Goal: Information Seeking & Learning: Learn about a topic

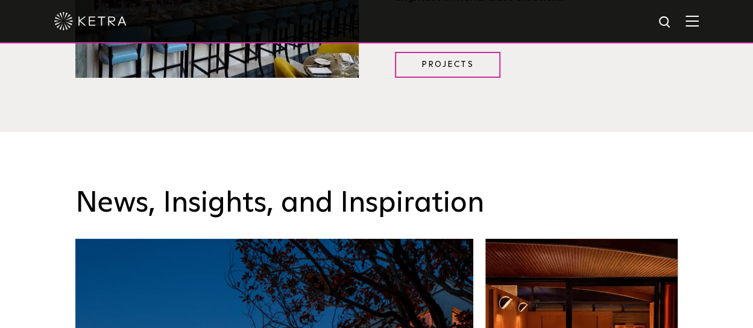
scroll to position [1606, 0]
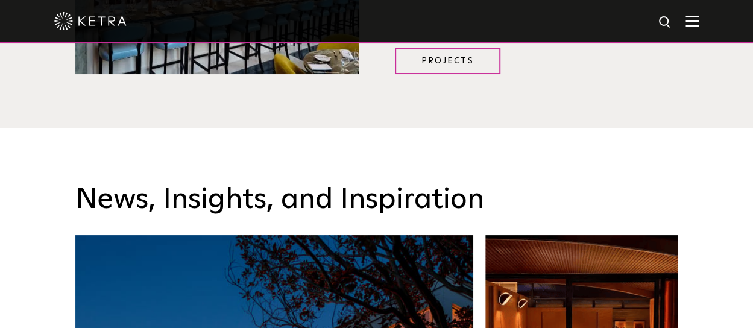
click at [697, 24] on img at bounding box center [692, 20] width 13 height 11
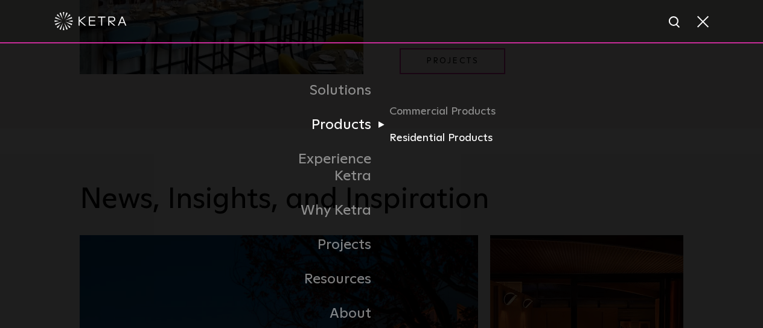
click at [427, 142] on link "Residential Products" at bounding box center [447, 138] width 116 height 17
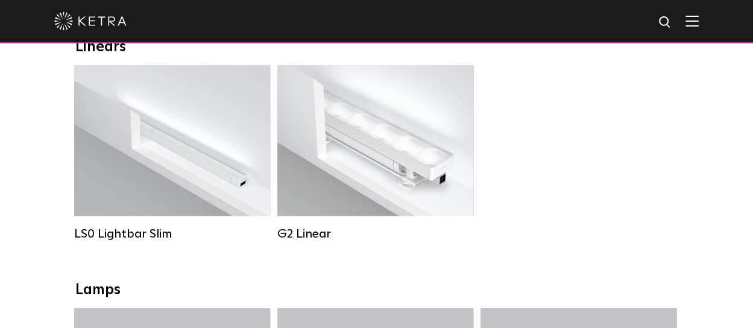
scroll to position [425, 0]
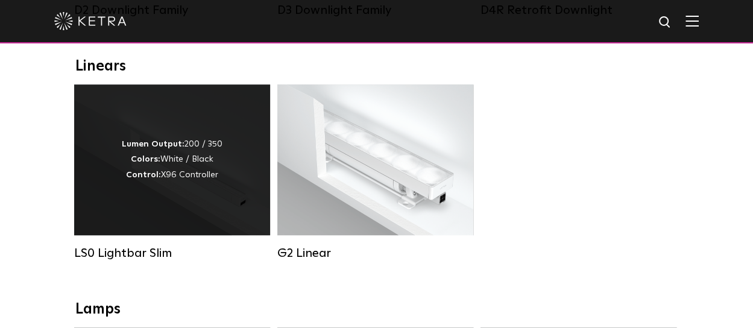
click at [125, 194] on div "Lumen Output: 200 / 350 Colors: White / Black Control: X96 Controller" at bounding box center [172, 159] width 196 height 151
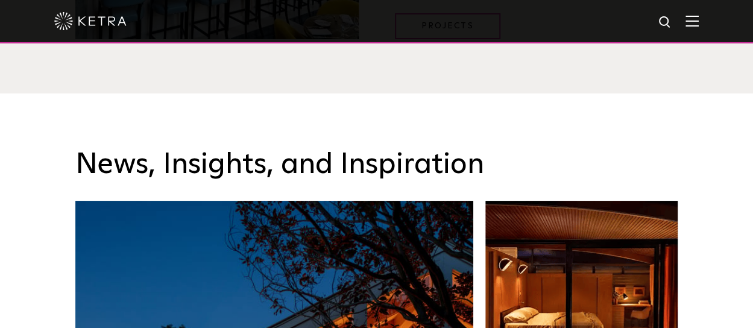
click at [695, 25] on img at bounding box center [692, 20] width 13 height 11
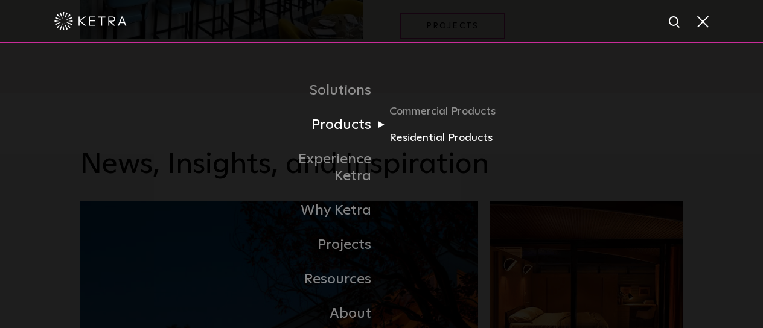
click at [411, 139] on link "Residential Products" at bounding box center [447, 138] width 116 height 17
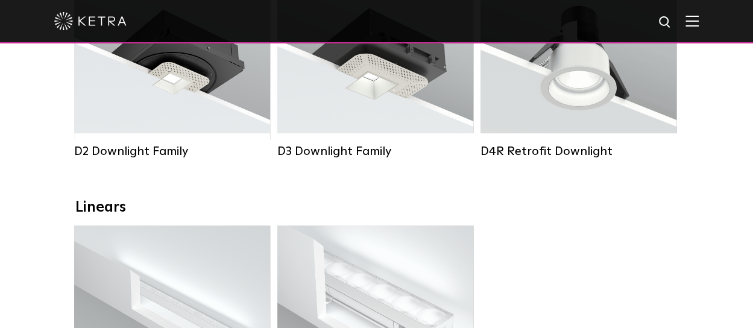
scroll to position [293, 0]
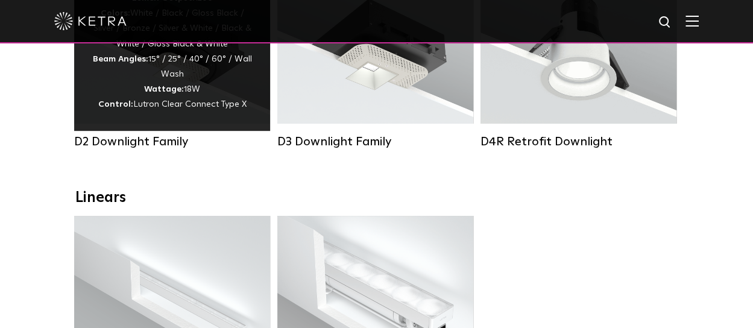
click at [167, 78] on div "Lumen Output: 1200 Colors: White / Black / Gloss Black / Silver / Bronze / Silv…" at bounding box center [172, 52] width 160 height 122
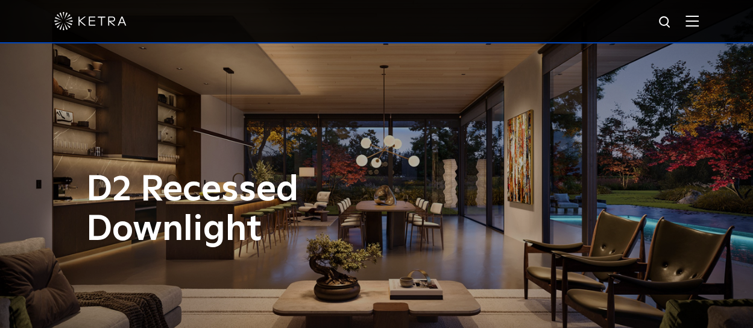
scroll to position [12, 0]
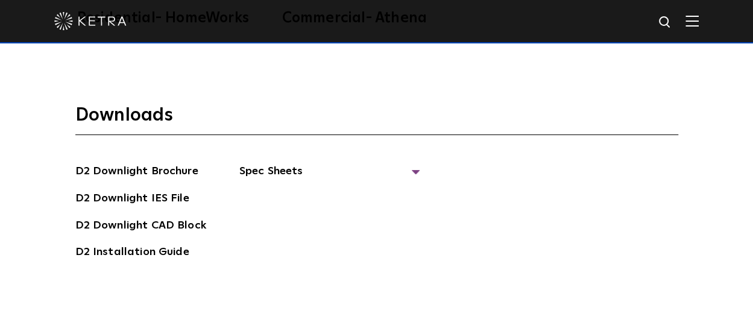
scroll to position [2918, 0]
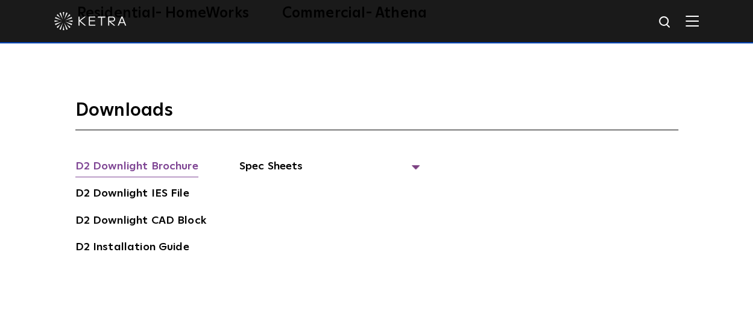
click at [153, 158] on link "D2 Downlight Brochure" at bounding box center [136, 167] width 123 height 19
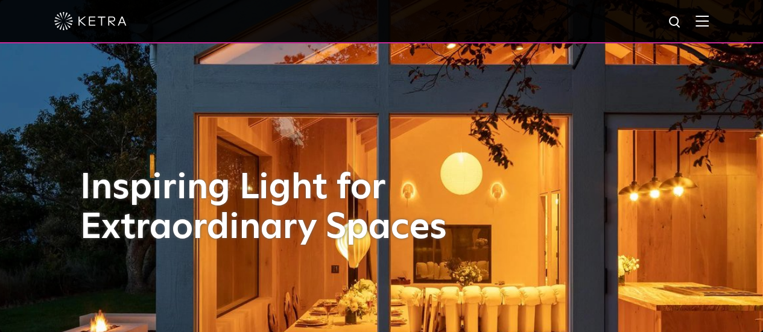
click at [709, 21] on img at bounding box center [702, 20] width 13 height 11
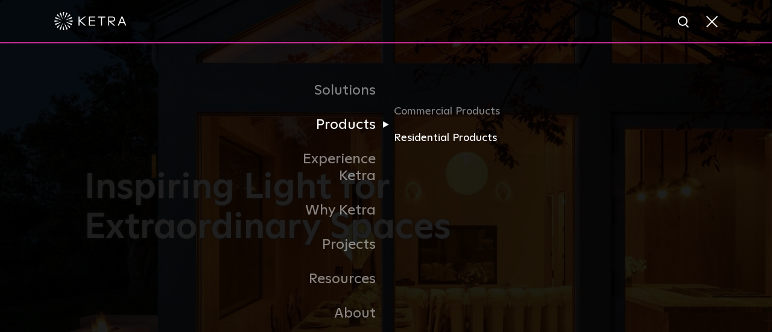
click at [431, 138] on link "Residential Products" at bounding box center [452, 138] width 116 height 17
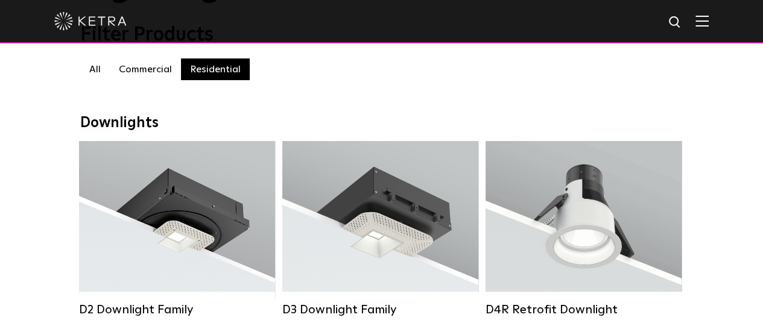
scroll to position [150, 0]
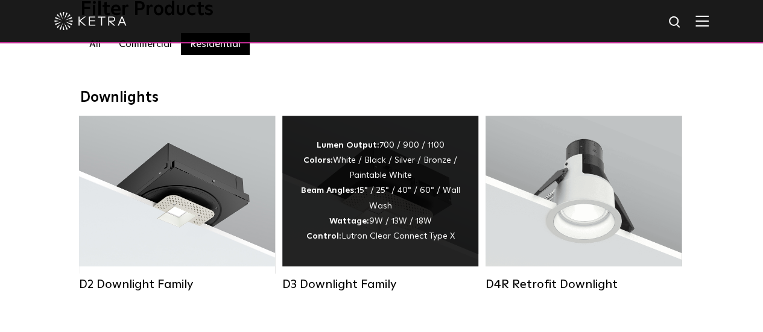
click at [364, 211] on div "Lumen Output: 700 / 900 / 1100 Colors: White / Black / Silver / Bronze / Painta…" at bounding box center [380, 191] width 160 height 106
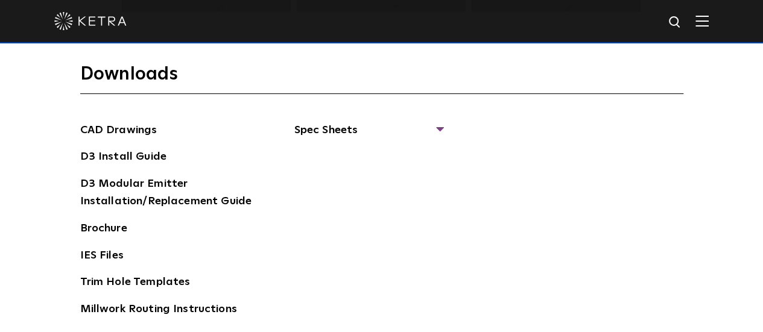
scroll to position [1729, 0]
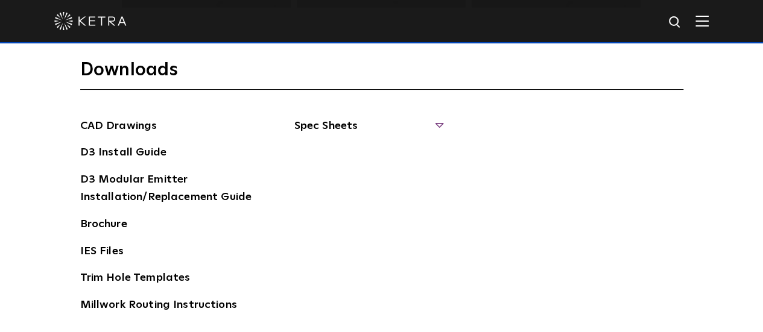
click at [331, 121] on span "Spec Sheets" at bounding box center [368, 131] width 148 height 27
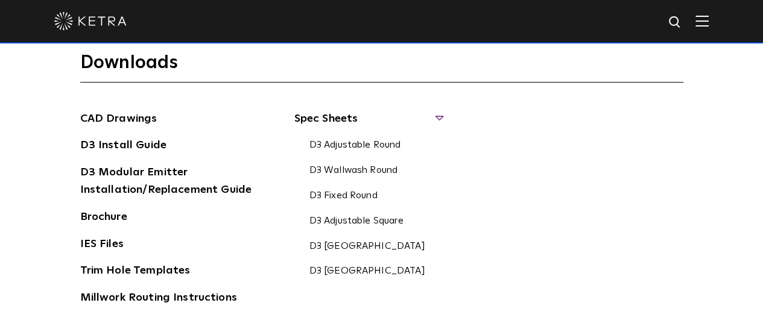
scroll to position [1725, 0]
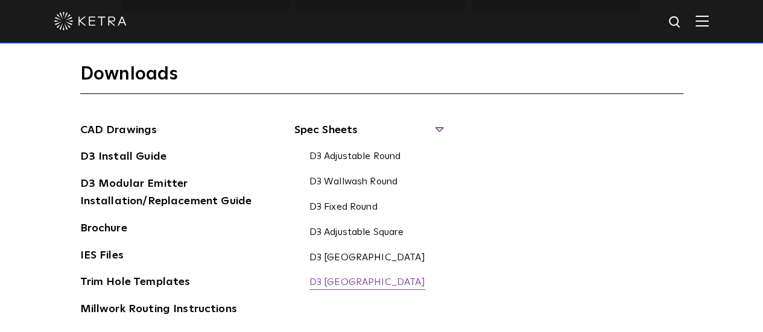
click at [347, 282] on link "D3 Fixed Square" at bounding box center [367, 283] width 116 height 13
click at [349, 209] on link "D3 Fixed Round" at bounding box center [343, 207] width 68 height 13
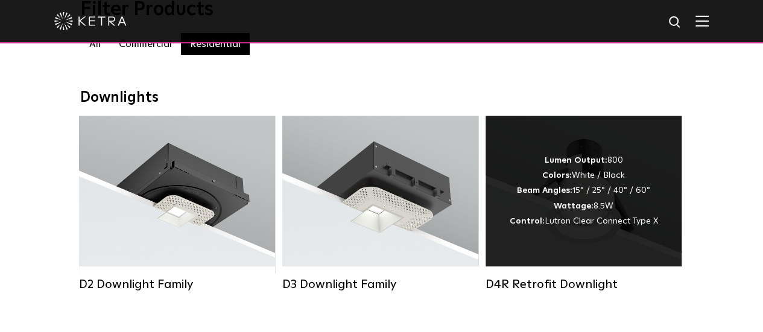
click at [603, 201] on div "Lumen Output: 800 Colors: White / Black Beam Angles: 15° / 25° / 40° / 60° Watt…" at bounding box center [584, 191] width 148 height 76
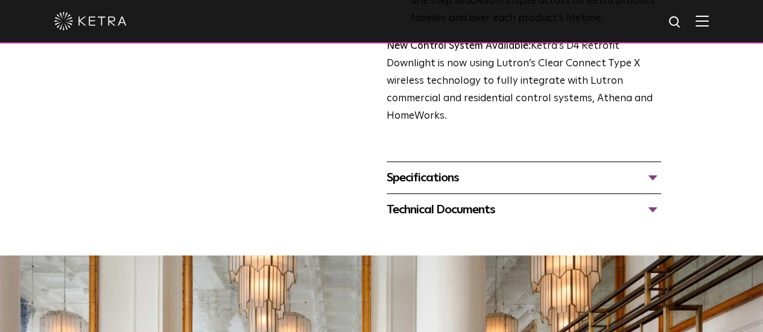
scroll to position [507, 0]
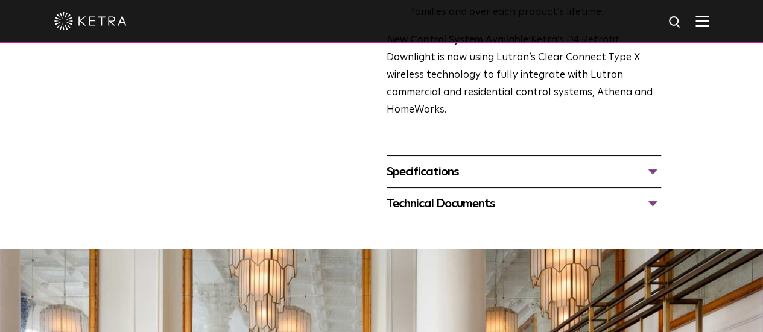
click at [453, 162] on div "Specifications" at bounding box center [524, 171] width 274 height 19
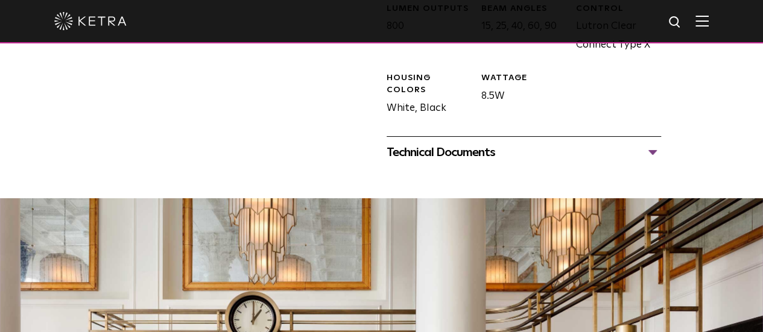
scroll to position [708, 0]
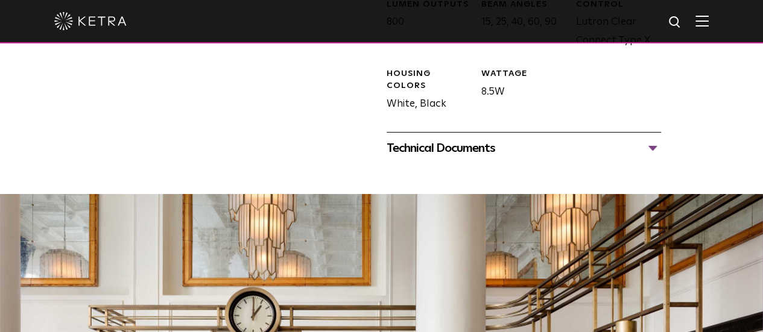
click at [482, 139] on div "Technical Documents" at bounding box center [524, 148] width 274 height 19
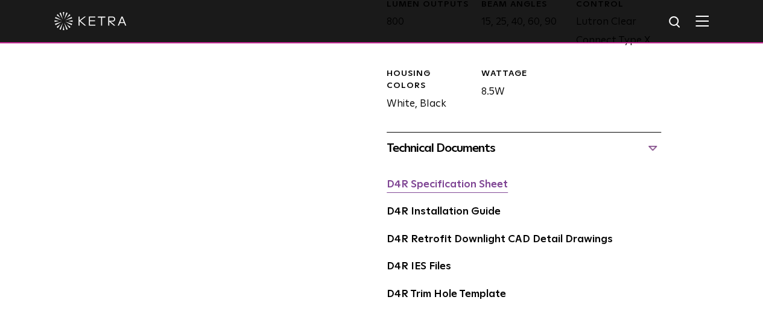
click at [474, 180] on link "D4R Specification Sheet" at bounding box center [447, 185] width 121 height 10
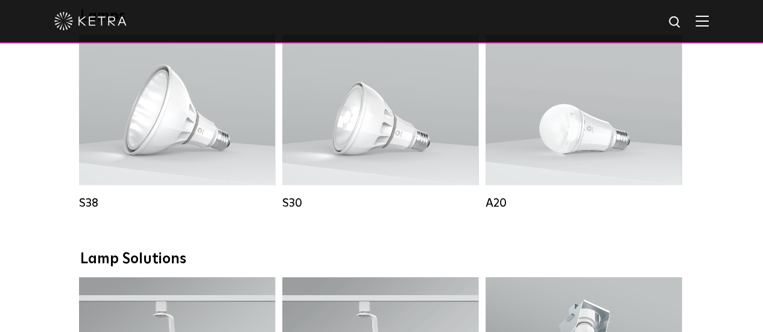
scroll to position [722, 0]
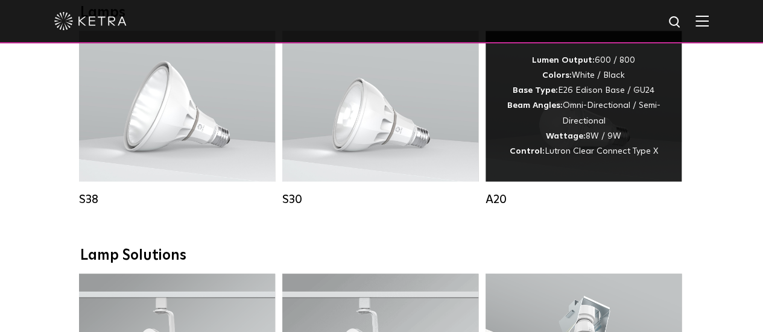
click at [598, 142] on div "Lumen Output: 600 / 800 Colors: White / Black Base Type: E26 Edison Base / GU24…" at bounding box center [584, 106] width 160 height 106
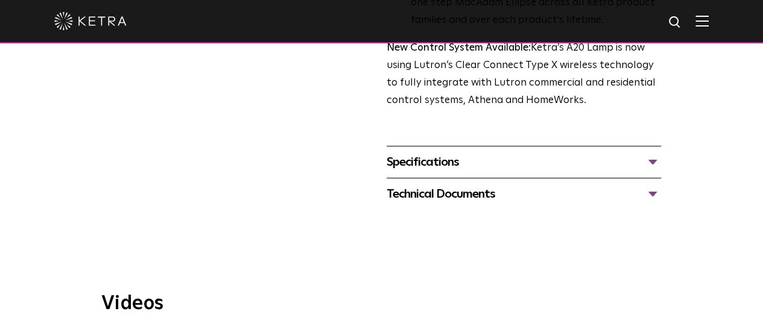
scroll to position [553, 0]
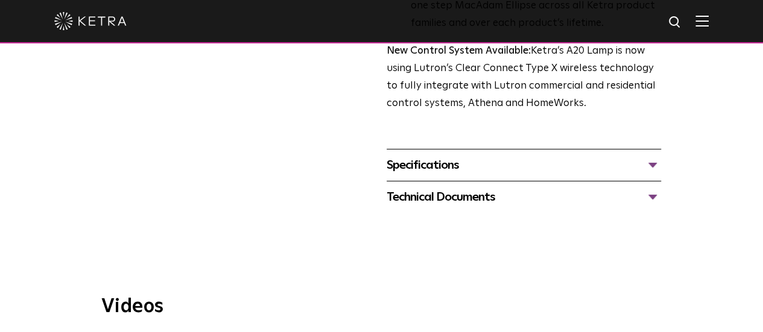
click at [661, 188] on div "Technical Documents" at bounding box center [524, 197] width 274 height 19
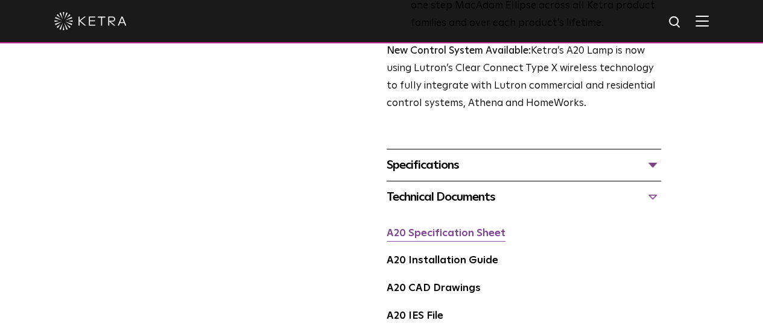
click at [433, 229] on link "A20 Specification Sheet" at bounding box center [446, 234] width 119 height 10
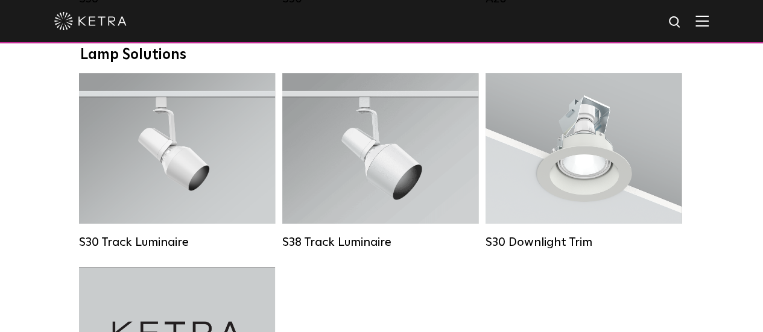
scroll to position [919, 0]
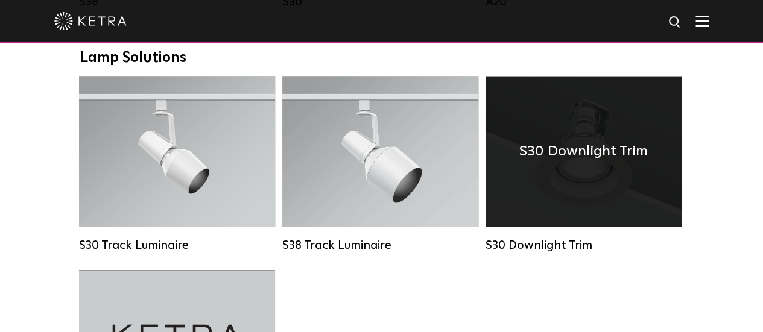
click at [578, 160] on h4 "S30 Downlight Trim" at bounding box center [583, 151] width 128 height 23
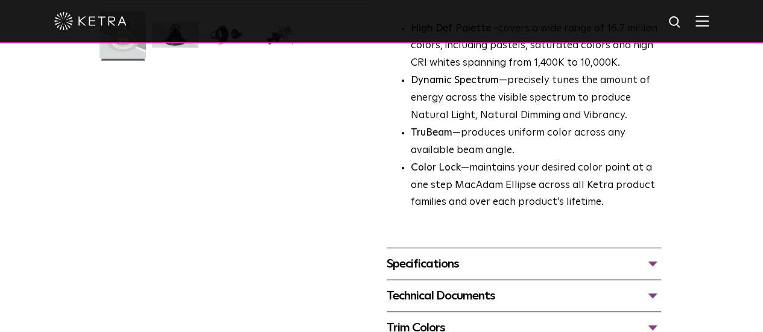
scroll to position [369, 0]
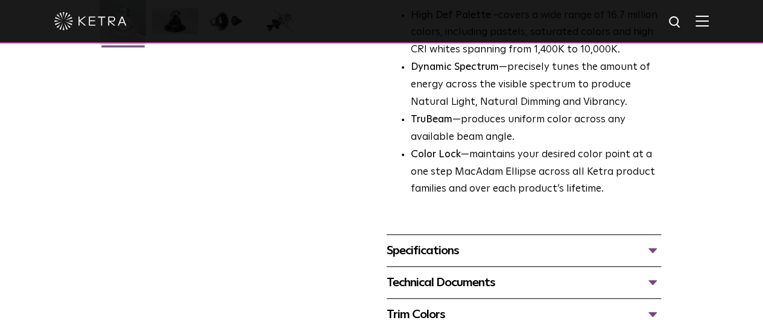
click at [661, 241] on div "Specifications" at bounding box center [524, 250] width 274 height 19
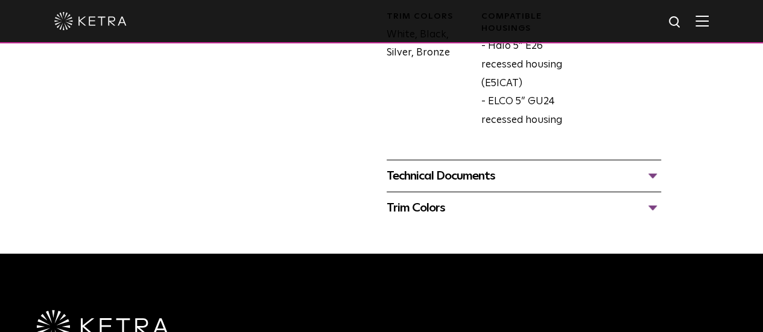
scroll to position [708, 0]
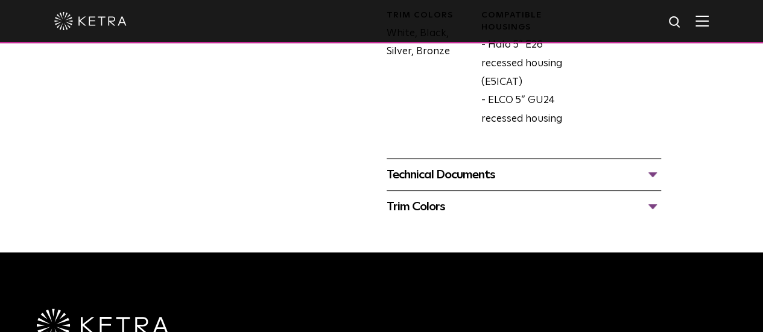
click at [661, 165] on div "Technical Documents" at bounding box center [524, 174] width 274 height 19
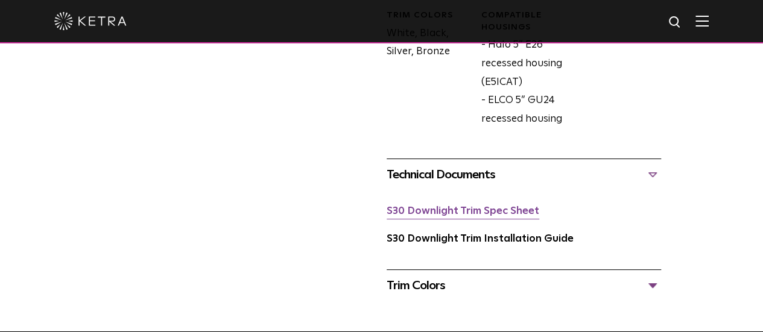
click at [529, 206] on link "S30 Downlight Trim Spec Sheet" at bounding box center [463, 211] width 153 height 10
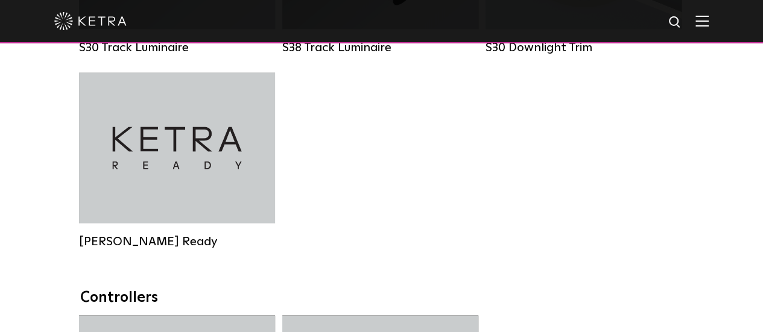
scroll to position [1120, 0]
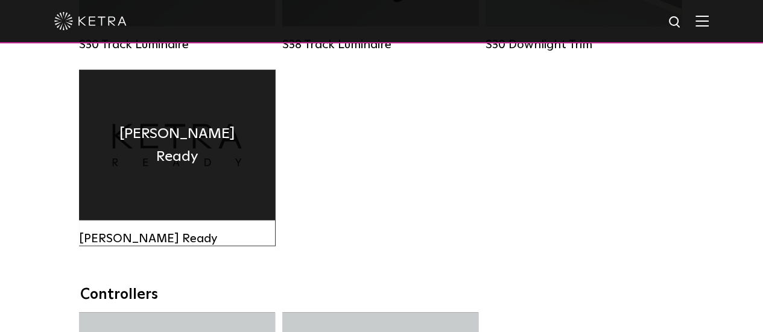
click at [138, 178] on div "[PERSON_NAME] Ready" at bounding box center [177, 144] width 196 height 151
click at [202, 147] on div "[PERSON_NAME] Ready" at bounding box center [177, 144] width 196 height 151
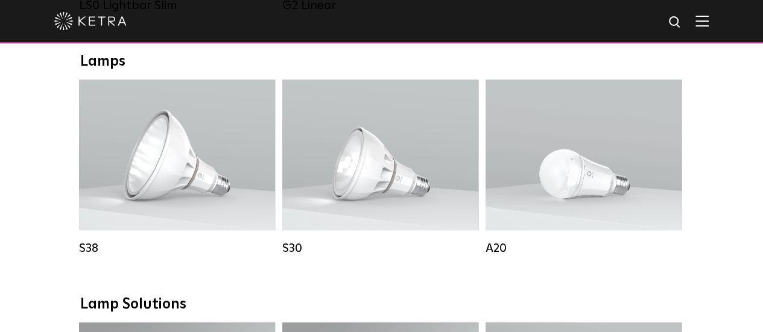
scroll to position [679, 0]
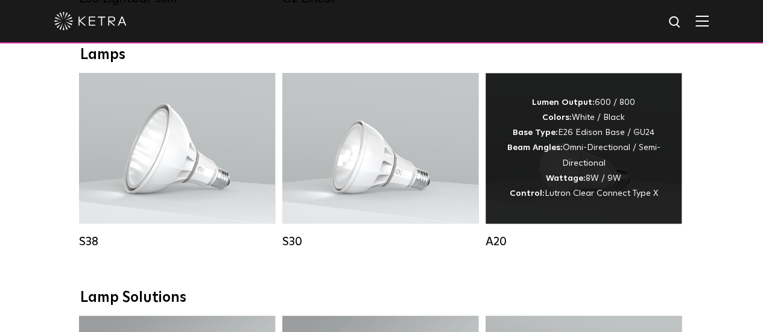
click at [533, 137] on strong "Base Type:" at bounding box center [535, 132] width 45 height 8
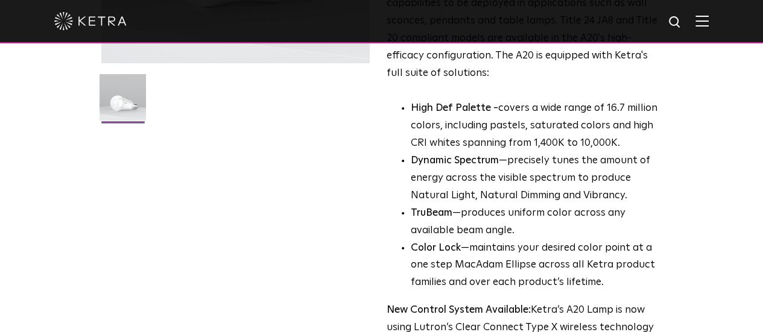
scroll to position [323, 0]
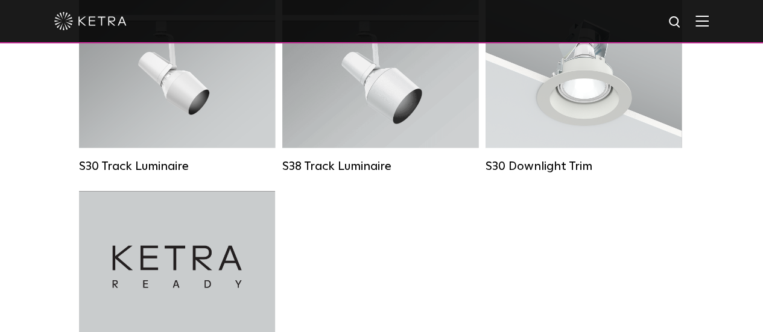
scroll to position [679, 0]
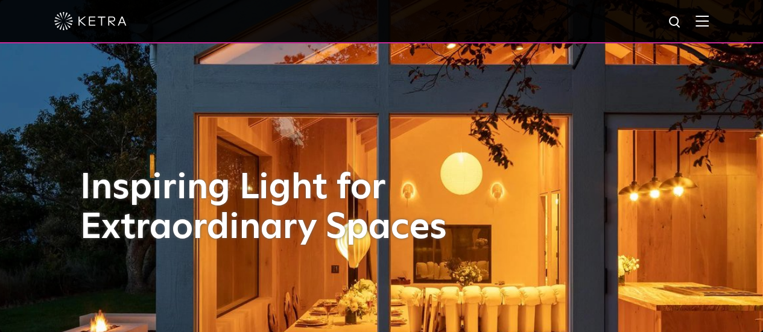
click at [709, 20] on img at bounding box center [702, 20] width 13 height 11
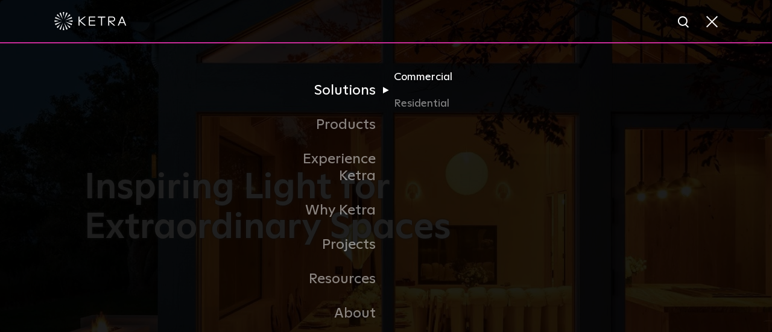
click at [412, 77] on link "Commercial" at bounding box center [452, 82] width 116 height 27
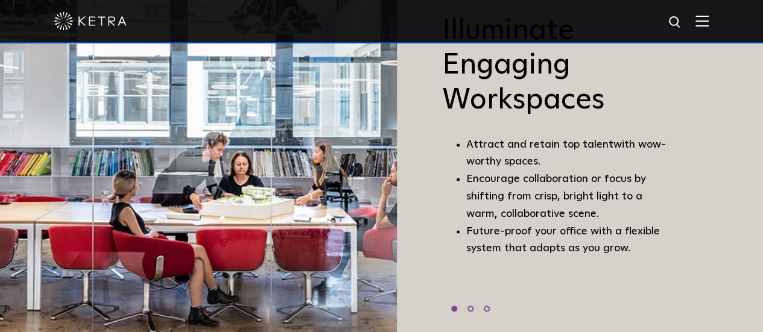
scroll to position [114, 0]
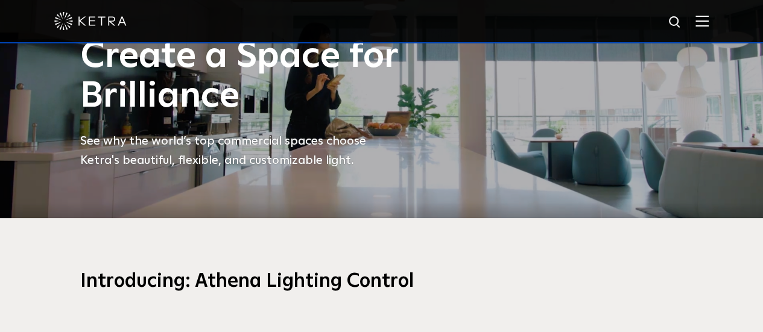
click at [709, 24] on img at bounding box center [702, 20] width 13 height 11
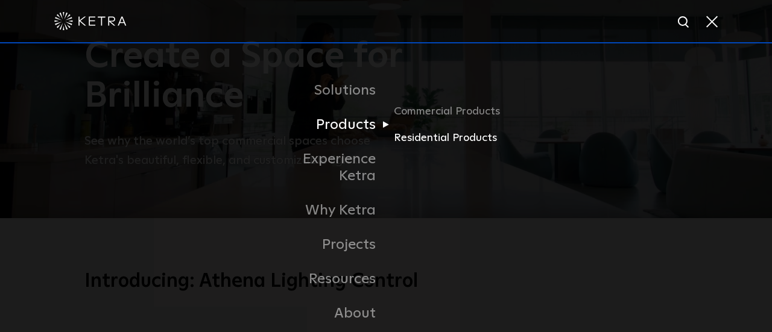
click at [439, 141] on link "Residential Products" at bounding box center [452, 138] width 116 height 17
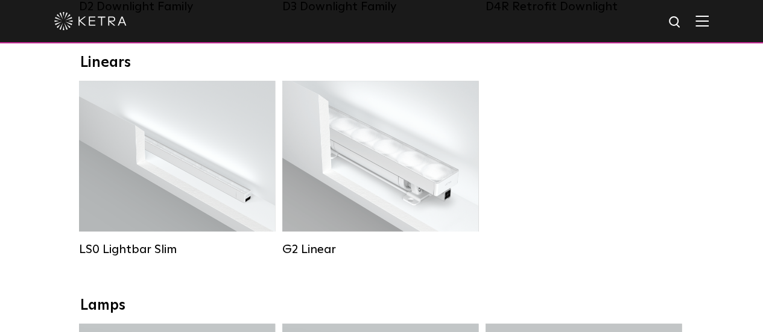
scroll to position [425, 0]
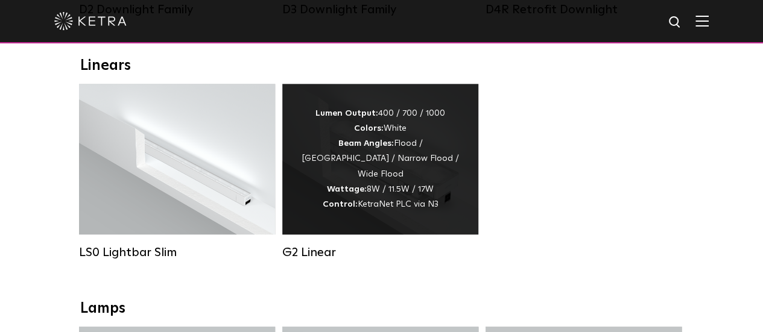
click at [360, 148] on strong "Beam Angles:" at bounding box center [366, 143] width 56 height 8
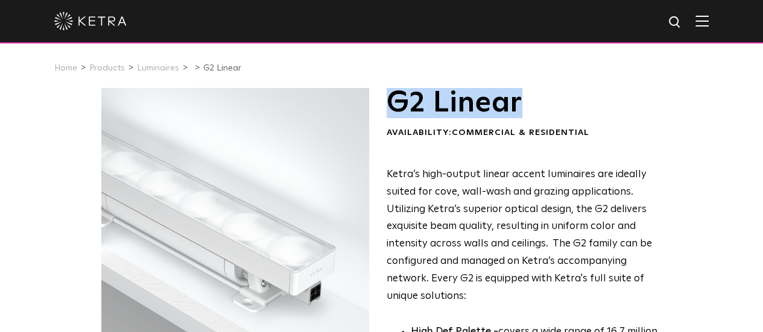
drag, startPoint x: 0, startPoint y: 0, endPoint x: 578, endPoint y: 107, distance: 587.8
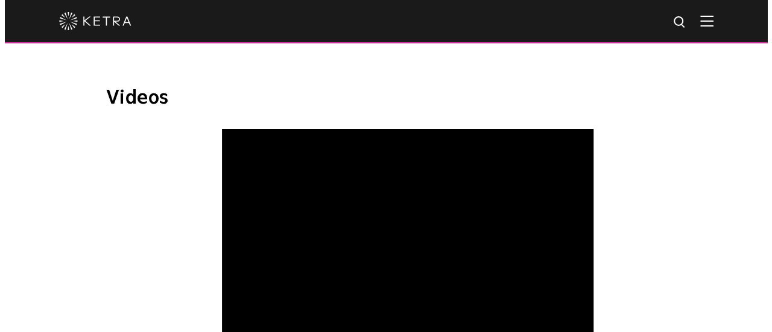
scroll to position [721, 0]
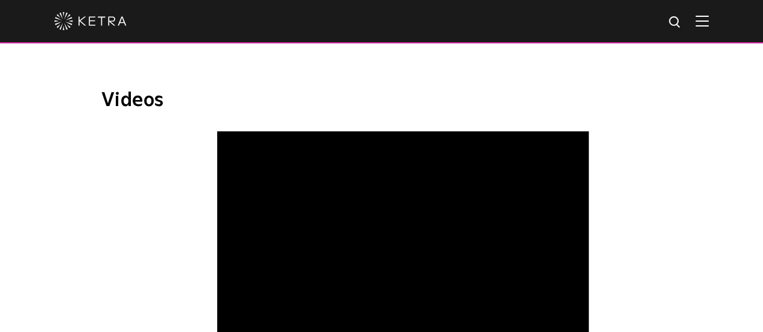
click at [212, 281] on span "WELL Certified: Delos HQ" at bounding box center [403, 269] width 406 height 274
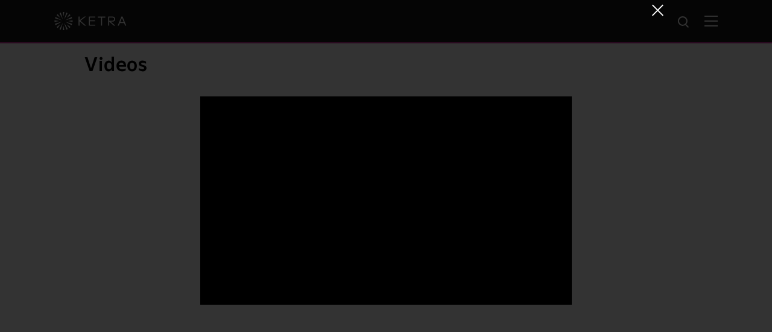
scroll to position [58, 0]
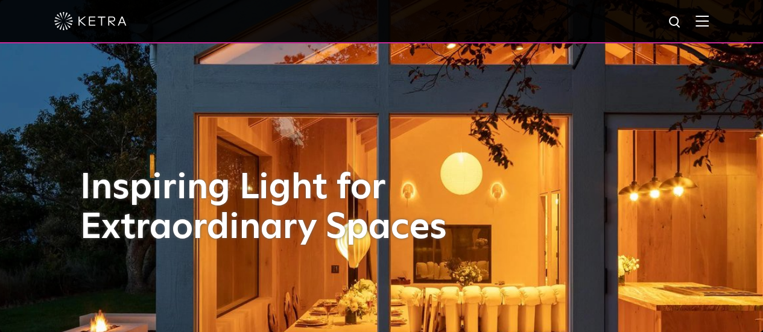
click at [709, 22] on img at bounding box center [702, 20] width 13 height 11
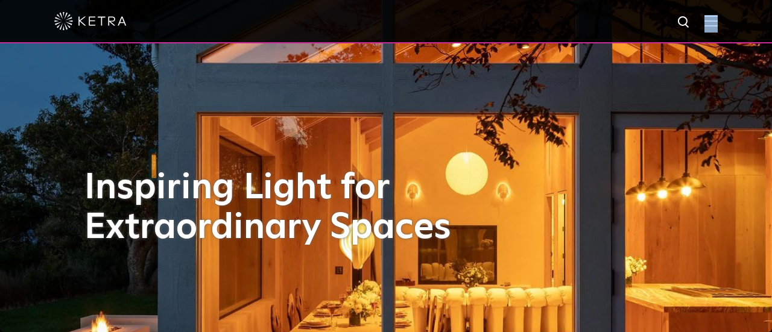
click at [709, 22] on span at bounding box center [711, 21] width 13 height 12
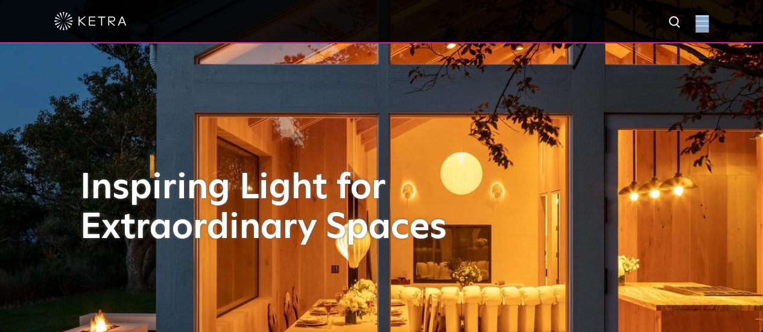
click at [709, 22] on img at bounding box center [702, 20] width 13 height 11
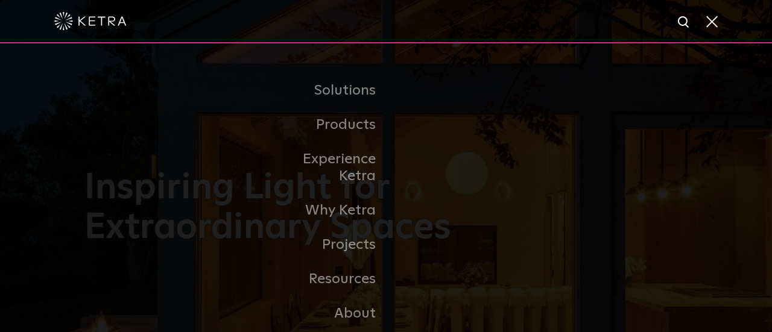
click at [0, 0] on link "Residential Products" at bounding box center [0, 0] width 0 height 0
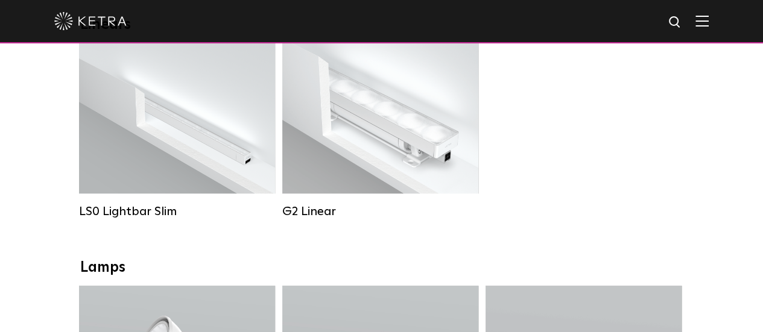
scroll to position [479, 0]
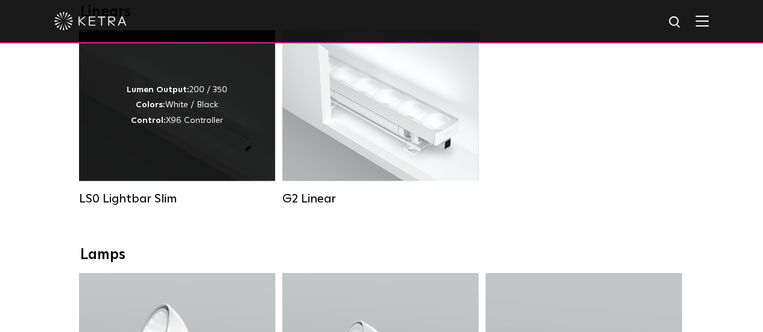
click at [193, 128] on div "Lumen Output: 200 / 350 Colors: White / Black Control: X96 Controller" at bounding box center [177, 106] width 101 height 46
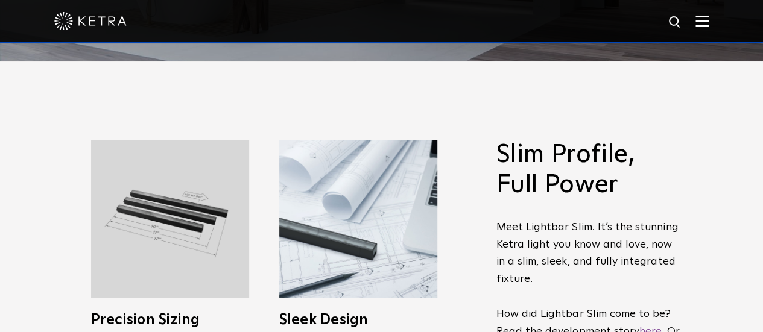
scroll to position [279, 0]
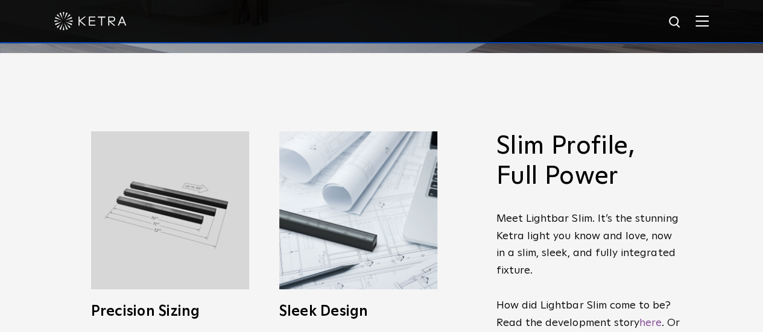
click at [460, 100] on div "Slim Profile, Full Power Meet Lightbar Slim. It’s the stunning [PERSON_NAME] li…" at bounding box center [381, 329] width 763 height 553
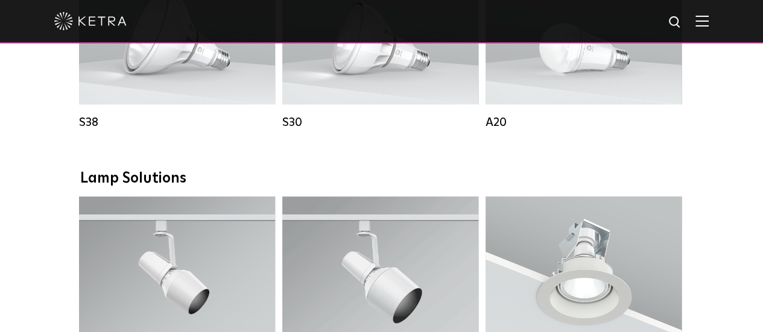
scroll to position [479, 0]
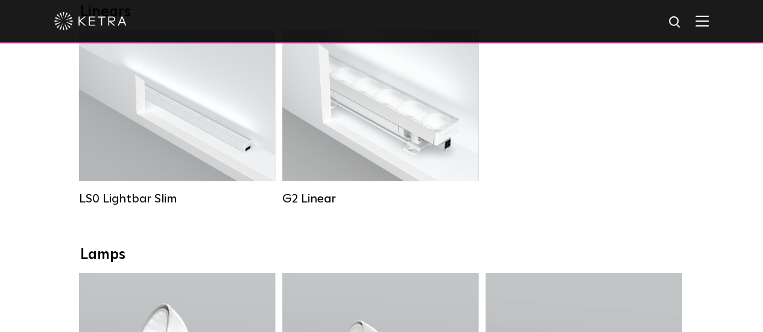
click at [709, 25] on img at bounding box center [702, 20] width 13 height 11
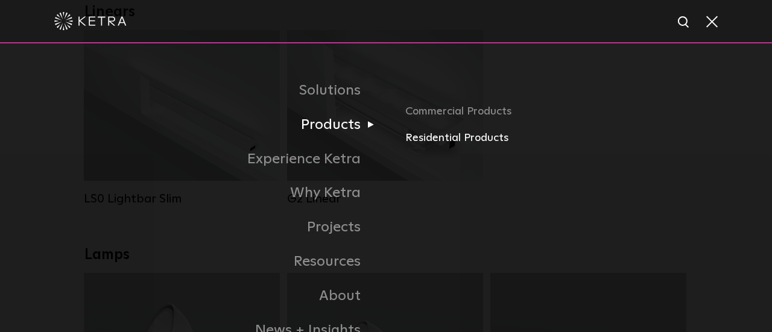
click at [433, 142] on link "Residential Products" at bounding box center [546, 138] width 282 height 17
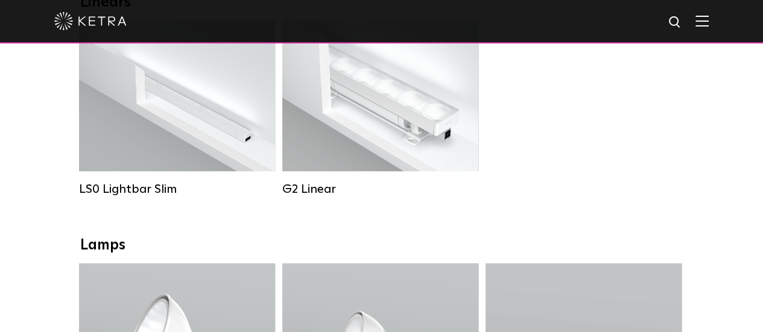
scroll to position [486, 0]
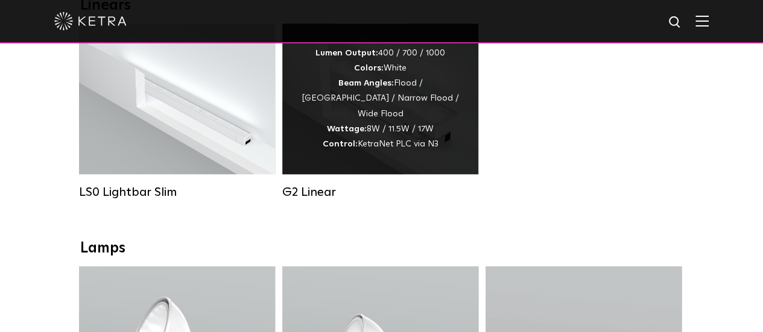
click at [404, 122] on div "Lumen Output: 400 / 700 / 1000 Colors: White Beam Angles: Flood / [GEOGRAPHIC_D…" at bounding box center [380, 99] width 160 height 106
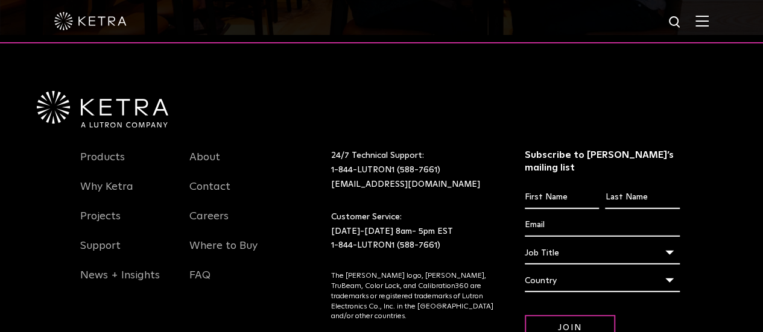
scroll to position [1573, 0]
